Goal: Complete application form

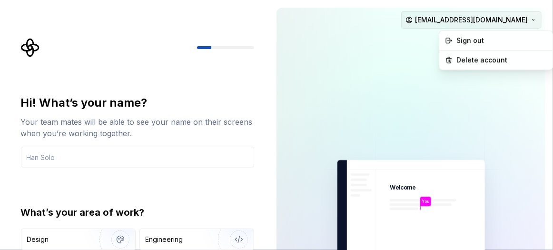
click at [311, 20] on html "Hi! What’s your name? Your team mates will be able to see your name on their sc…" at bounding box center [276, 125] width 553 height 250
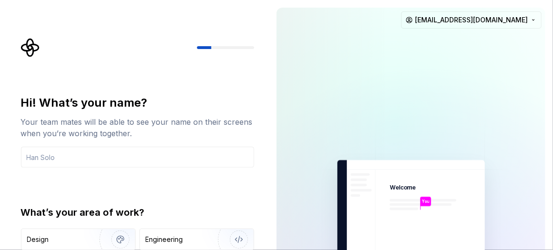
click at [311, 51] on html "Hi! What’s your name? Your team mates will be able to see your name on their sc…" at bounding box center [276, 125] width 553 height 250
click at [158, 153] on input "text" at bounding box center [137, 157] width 233 height 21
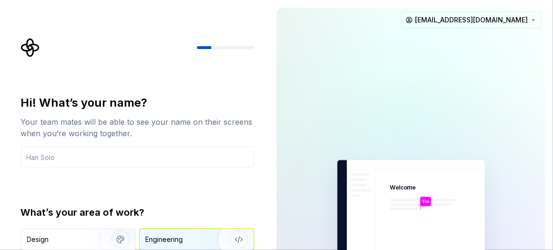
click at [179, 238] on div "Engineering" at bounding box center [165, 240] width 38 height 10
type button "Engineering"
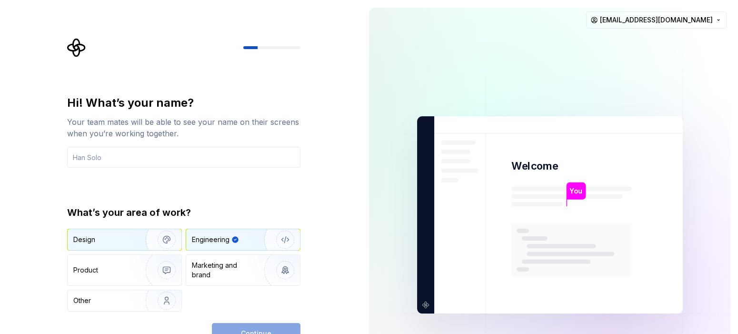
click at [92, 230] on div "Design" at bounding box center [125, 239] width 114 height 21
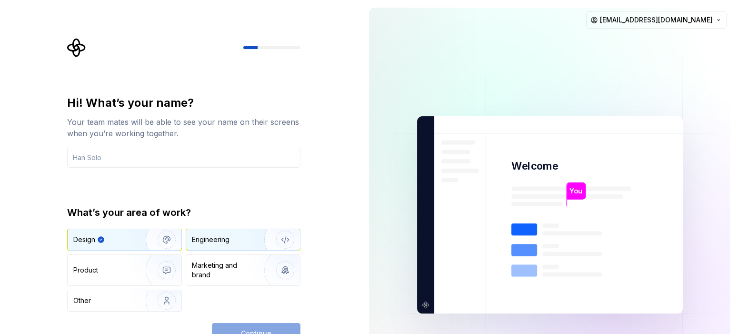
click at [242, 232] on div "Engineering" at bounding box center [243, 239] width 114 height 21
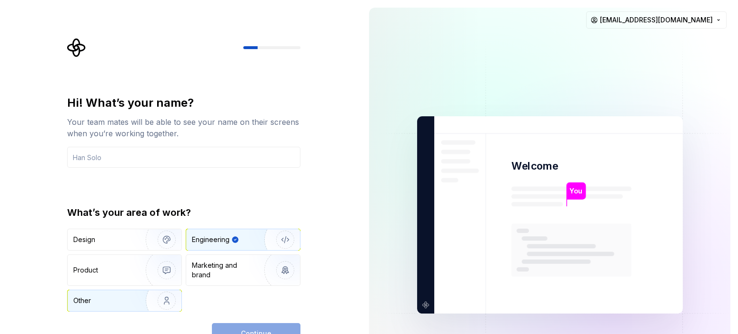
click at [126, 246] on div "Other" at bounding box center [101, 301] width 56 height 10
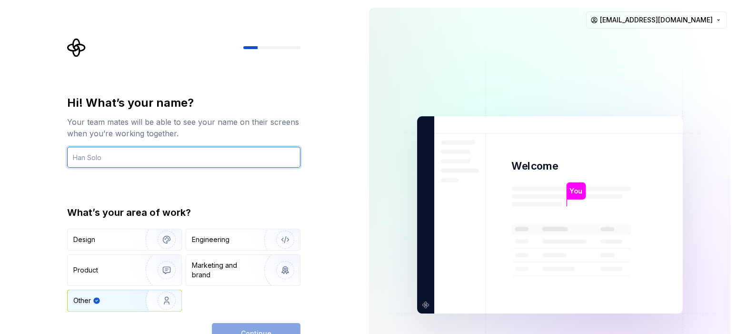
click at [181, 161] on input "text" at bounding box center [183, 157] width 233 height 21
type input "AK"
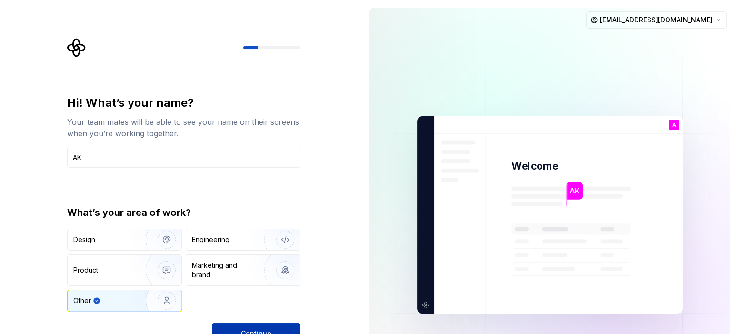
click at [260, 246] on button "Continue" at bounding box center [256, 333] width 89 height 21
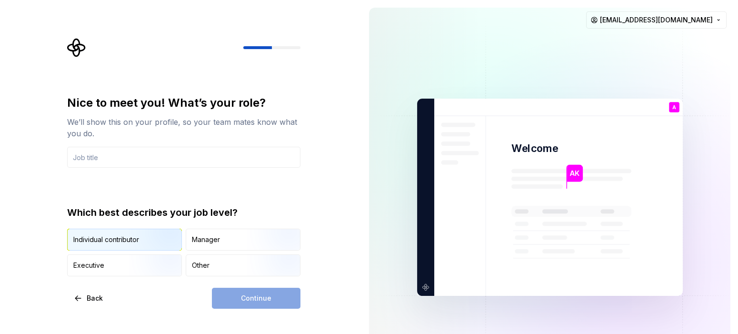
click at [130, 238] on img "button" at bounding box center [158, 252] width 61 height 64
click at [276, 246] on div "Continue" at bounding box center [256, 298] width 89 height 21
click at [100, 153] on input "text" at bounding box center [183, 157] width 233 height 21
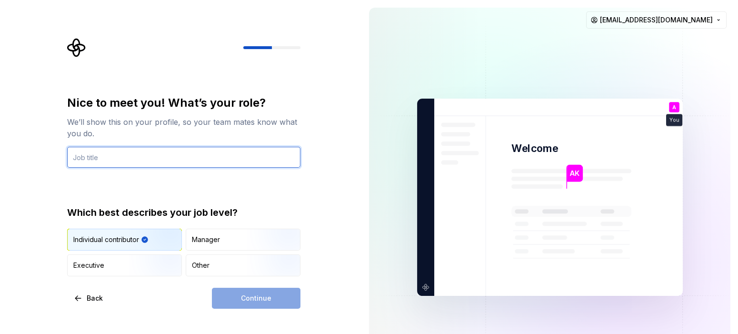
type input "M"
type input "PM"
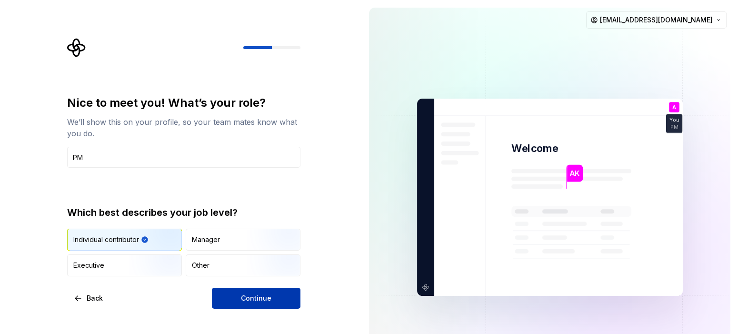
click at [258, 246] on span "Continue" at bounding box center [256, 298] width 30 height 10
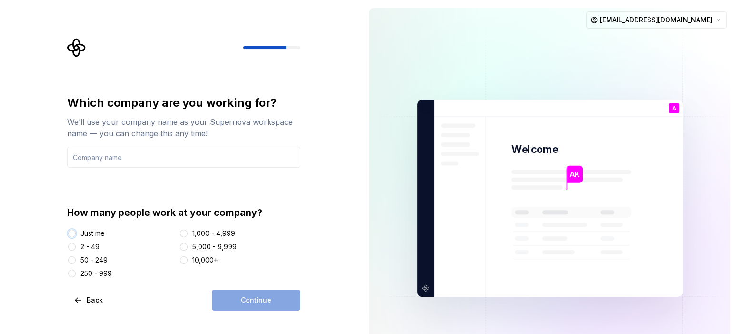
click at [73, 232] on button "Just me" at bounding box center [72, 234] width 8 height 8
click at [257, 246] on div "Continue" at bounding box center [256, 300] width 89 height 21
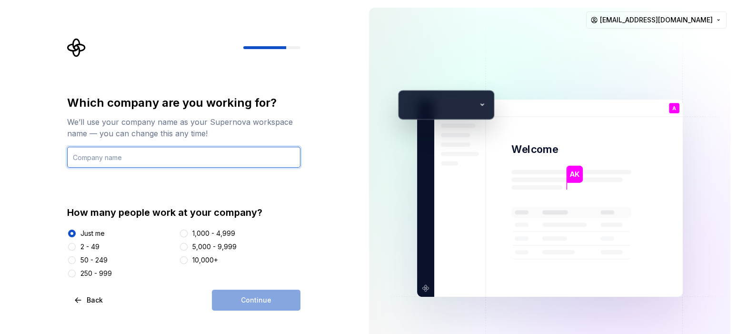
click at [127, 157] on input "text" at bounding box center [183, 157] width 233 height 21
type input "Ark"
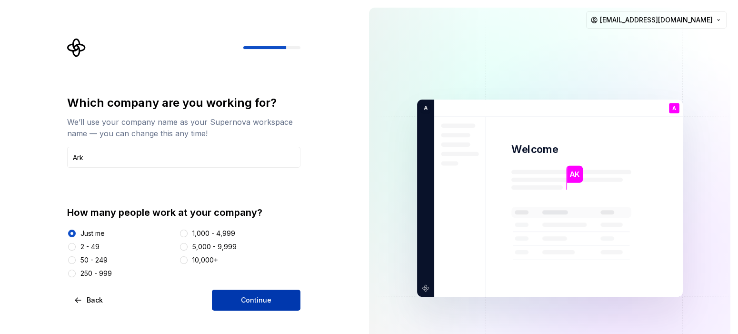
click at [245, 246] on span "Continue" at bounding box center [256, 300] width 30 height 10
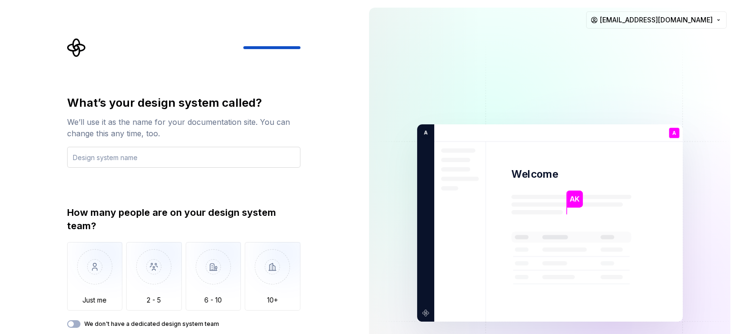
click at [233, 158] on input "text" at bounding box center [183, 157] width 233 height 21
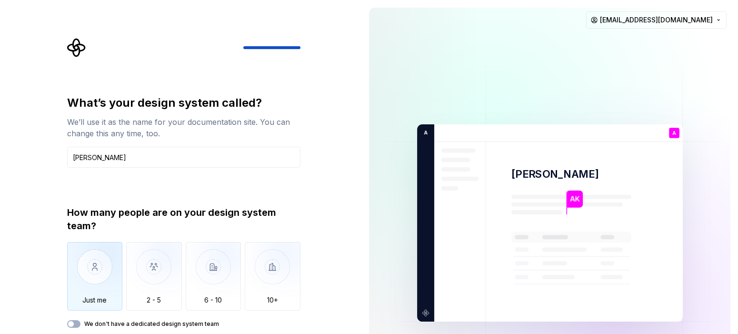
type input "[PERSON_NAME]"
click at [111, 246] on img "button" at bounding box center [95, 274] width 56 height 64
type button "Only one person"
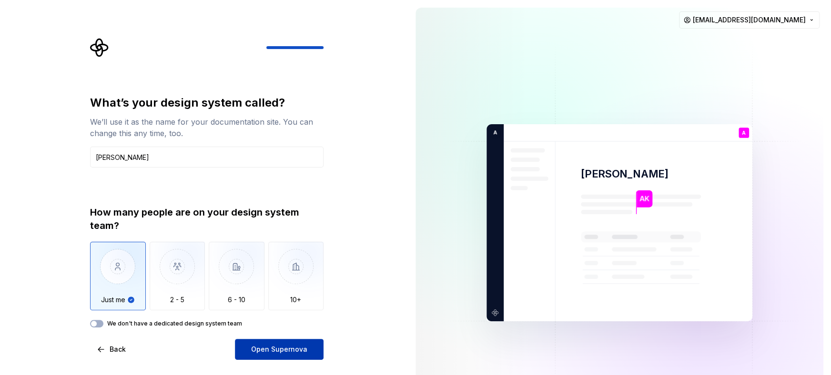
click at [255, 246] on button "Open Supernova" at bounding box center [279, 349] width 89 height 21
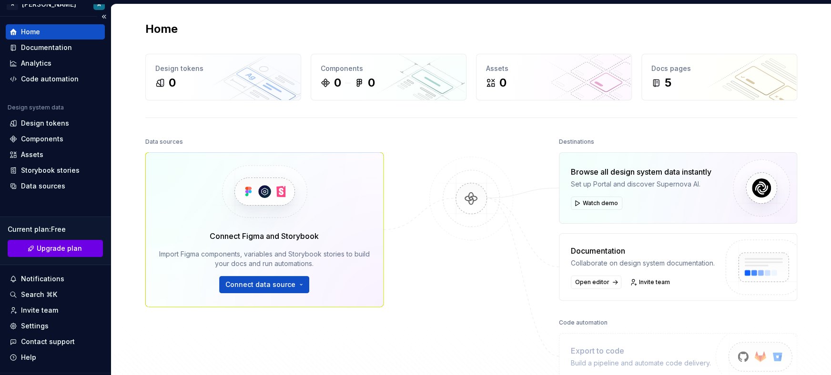
scroll to position [35, 0]
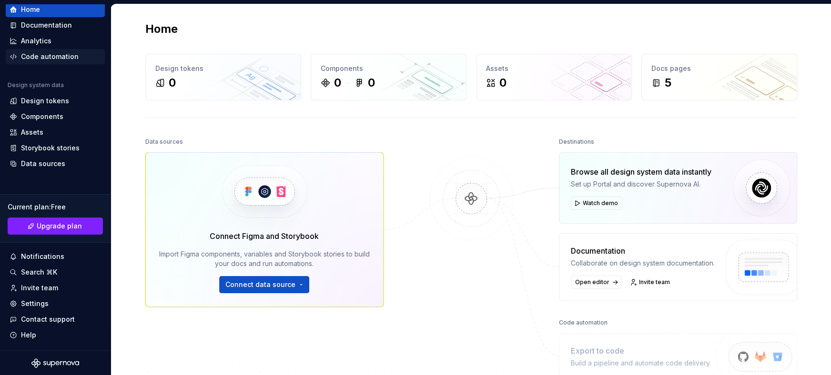
click at [53, 57] on div "Code automation" at bounding box center [50, 57] width 58 height 10
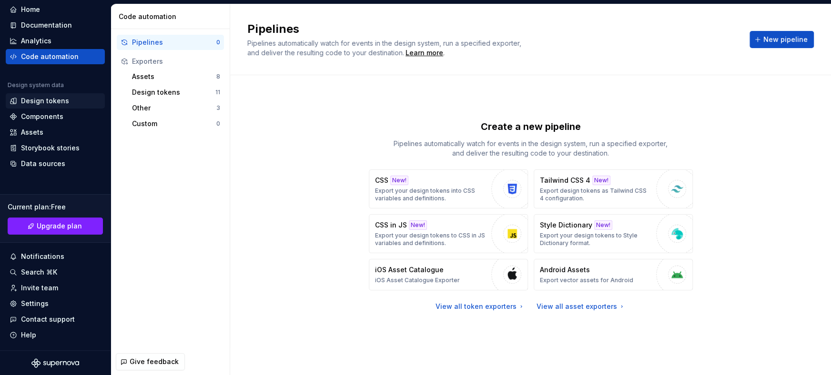
click at [67, 98] on div "Design tokens" at bounding box center [55, 101] width 91 height 10
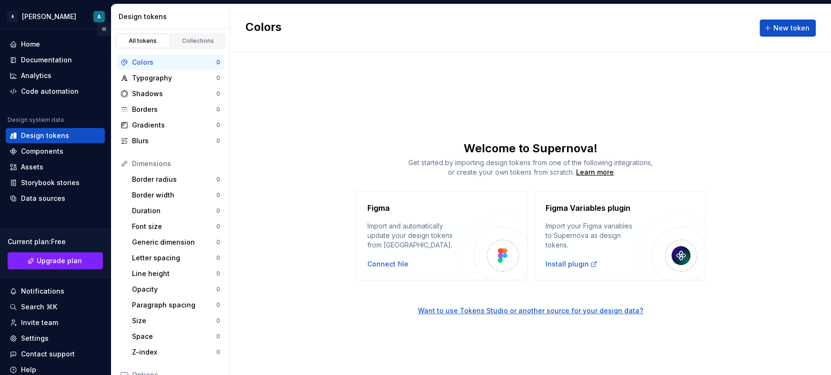
click at [97, 30] on button "Collapse sidebar" at bounding box center [103, 28] width 13 height 13
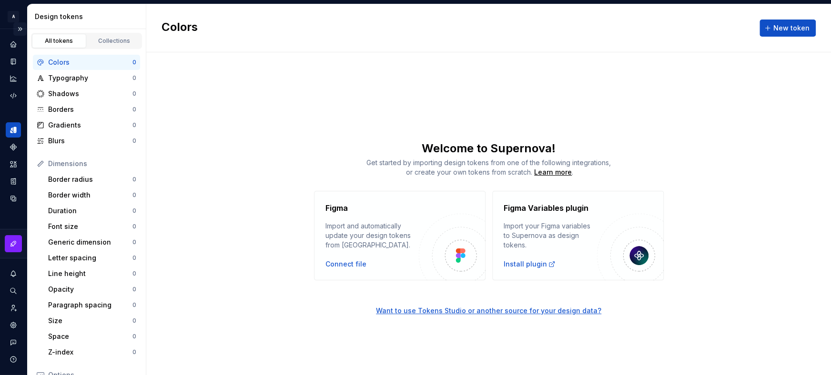
click at [13, 29] on button "Expand sidebar" at bounding box center [19, 28] width 13 height 13
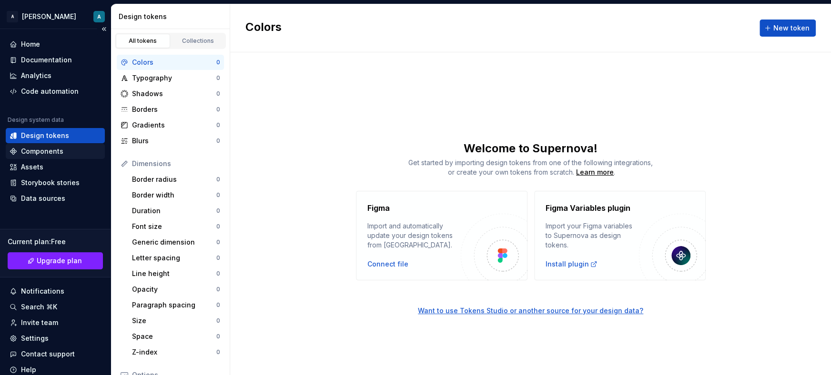
click at [59, 149] on div "Components" at bounding box center [42, 152] width 42 height 10
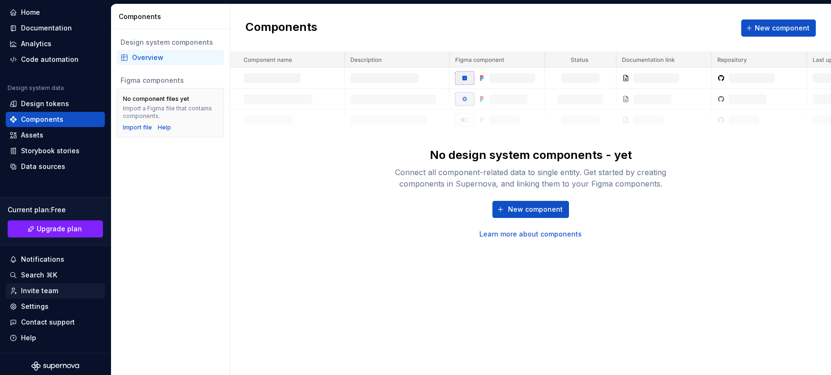
scroll to position [35, 0]
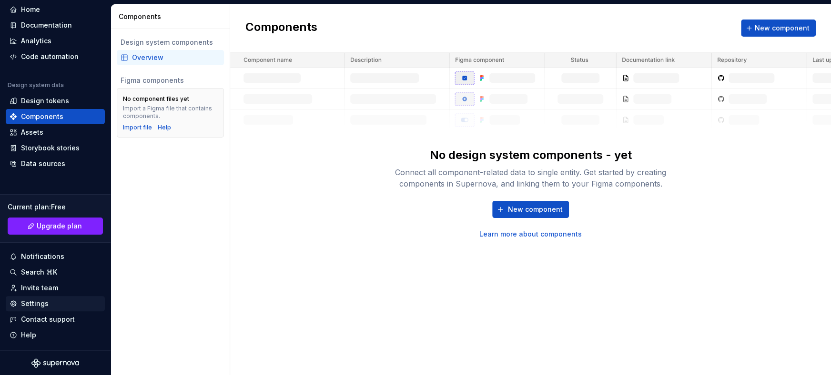
click at [40, 246] on div "Settings" at bounding box center [35, 304] width 28 height 10
